Goal: Task Accomplishment & Management: Use online tool/utility

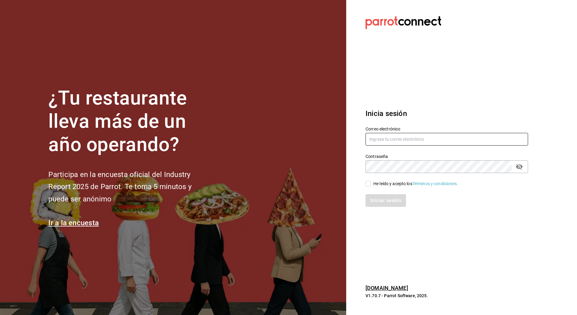
type input "guillermo.sanchez@grupocosteno.com"
click at [368, 184] on input "He leído y acepto los Términos y condiciones." at bounding box center [367, 183] width 5 height 5
checkbox input "true"
click at [382, 202] on button "Iniciar sesión" at bounding box center [385, 200] width 41 height 13
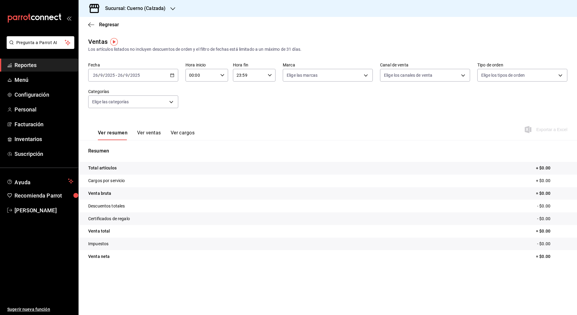
click at [173, 77] on \(Stroke\) "button" at bounding box center [172, 75] width 4 height 3
click at [108, 147] on span "Rango de fechas" at bounding box center [116, 148] width 47 height 6
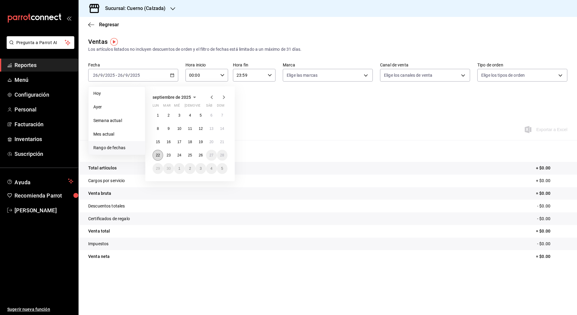
click at [158, 156] on abbr "22" at bounding box center [158, 155] width 4 height 4
click at [199, 157] on abbr "26" at bounding box center [201, 155] width 4 height 4
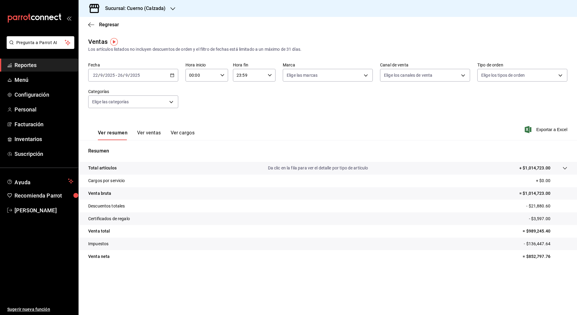
click at [222, 77] on icon "button" at bounding box center [222, 75] width 4 height 4
click at [196, 116] on span "05" at bounding box center [196, 114] width 12 height 5
type input "05:00"
click at [271, 76] on div at bounding box center [288, 157] width 577 height 315
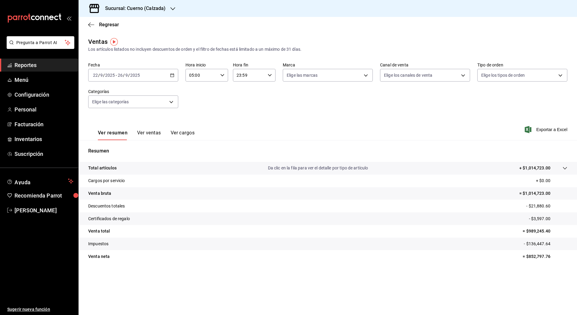
click at [271, 76] on icon "button" at bounding box center [269, 75] width 4 height 4
click at [245, 98] on button "05" at bounding box center [243, 95] width 19 height 12
click at [267, 91] on span "00" at bounding box center [265, 90] width 12 height 5
type input "05:00"
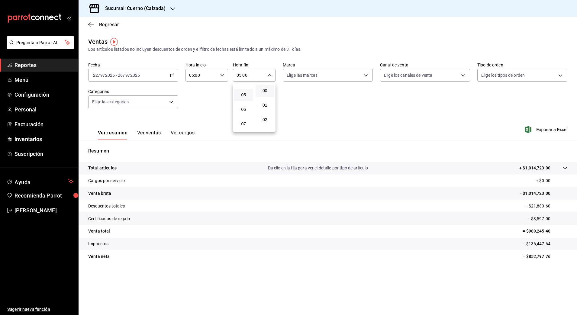
click at [536, 130] on div at bounding box center [288, 157] width 577 height 315
click at [364, 77] on body "Pregunta a Parrot AI Reportes Menú Configuración Personal Facturación Inventari…" at bounding box center [288, 157] width 577 height 315
click at [312, 119] on span "Cuerno - Calzada" at bounding box center [334, 119] width 71 height 6
type input "b7ae777b-2dfc-42e0-9650-6cefdf37a424"
checkbox input "true"
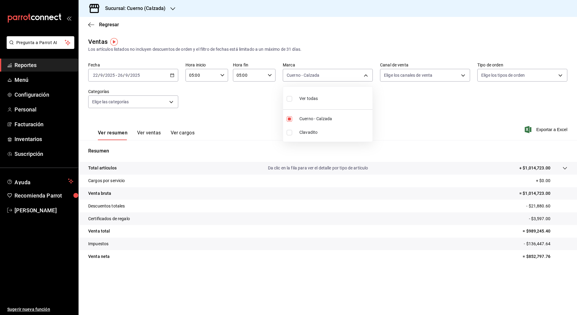
click at [439, 125] on div at bounding box center [288, 157] width 577 height 315
click at [548, 130] on span "Exportar a Excel" at bounding box center [546, 129] width 41 height 7
